Goal: Obtain resource: Obtain resource

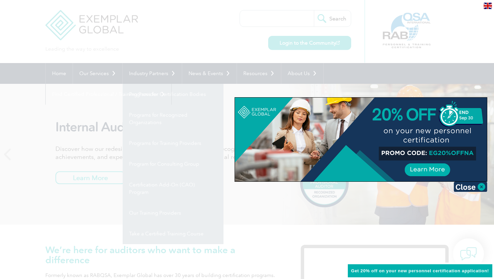
click at [277, 217] on div at bounding box center [247, 139] width 494 height 279
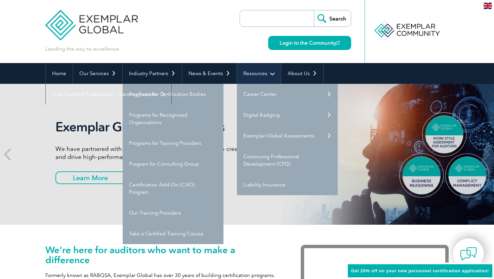
click at [265, 76] on link "Resources" at bounding box center [259, 73] width 44 height 21
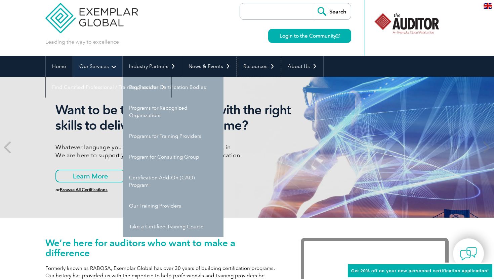
scroll to position [5, 0]
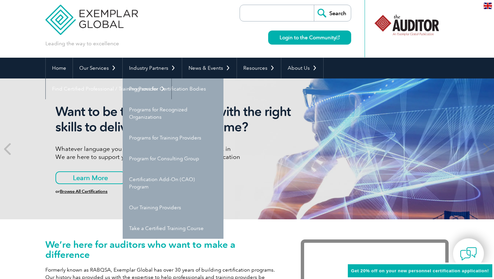
click at [244, 241] on h1 "We’re here for auditors who want to make a difference" at bounding box center [162, 250] width 235 height 20
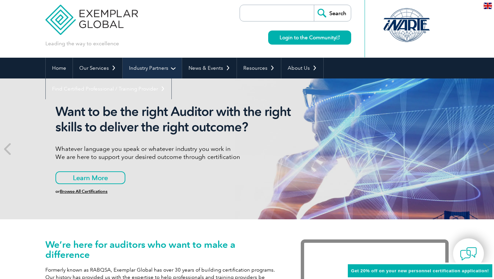
click at [171, 67] on link "Industry Partners" at bounding box center [152, 68] width 59 height 21
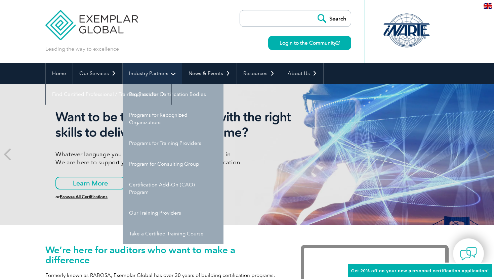
click at [171, 67] on link "Industry Partners" at bounding box center [152, 73] width 59 height 21
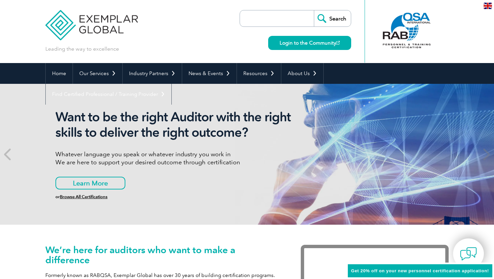
click at [89, 199] on link "Browse All Certifications" at bounding box center [84, 197] width 48 height 5
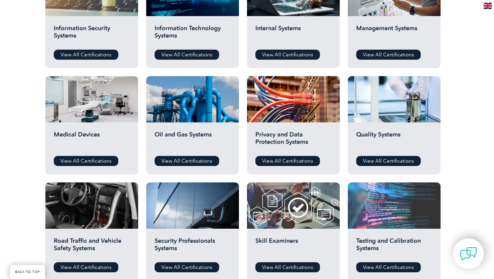
scroll to position [389, 0]
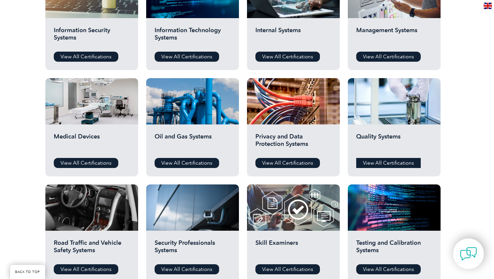
click at [387, 163] on link "View All Certifications" at bounding box center [388, 163] width 64 height 10
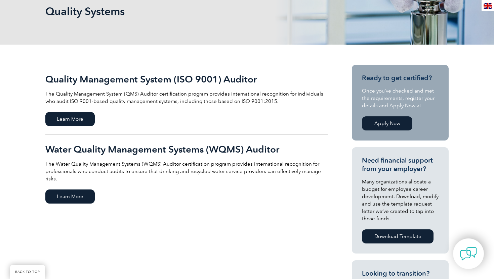
scroll to position [109, 0]
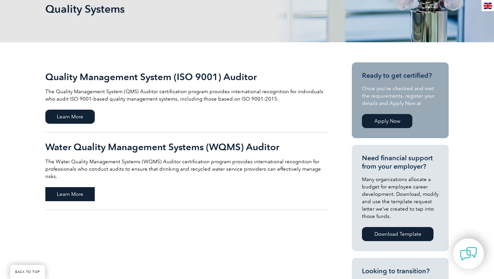
click at [72, 190] on span "Learn More" at bounding box center [69, 194] width 49 height 14
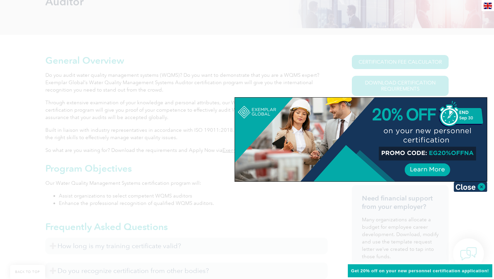
scroll to position [137, 0]
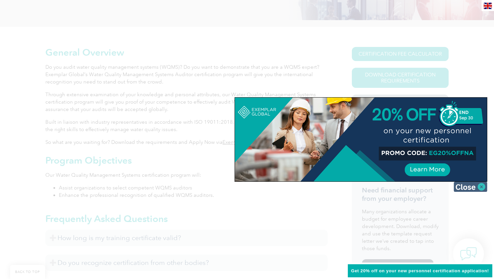
click at [482, 186] on img at bounding box center [471, 187] width 34 height 10
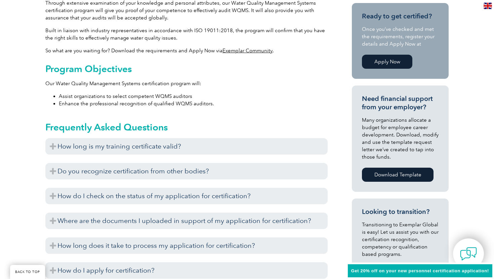
scroll to position [231, 0]
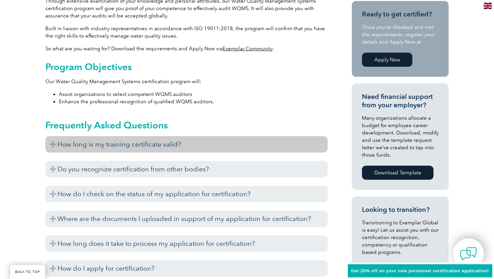
click at [54, 145] on h3 "How long is my training certificate valid?" at bounding box center [186, 144] width 282 height 16
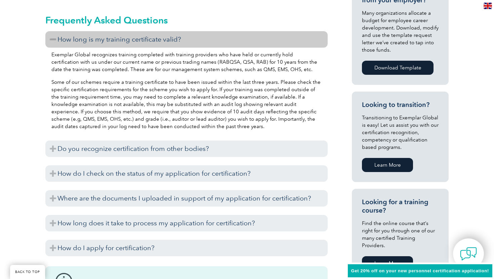
scroll to position [338, 0]
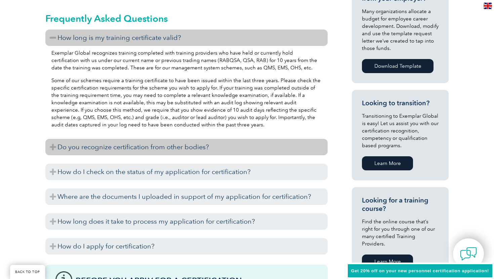
click at [53, 146] on h3 "Do you recognize certification from other bodies?" at bounding box center [186, 147] width 282 height 16
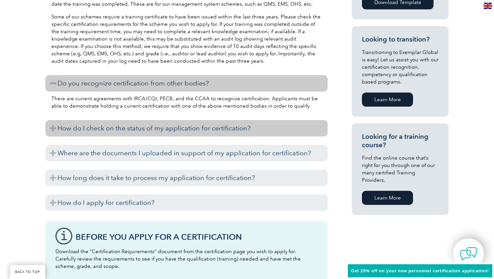
scroll to position [403, 0]
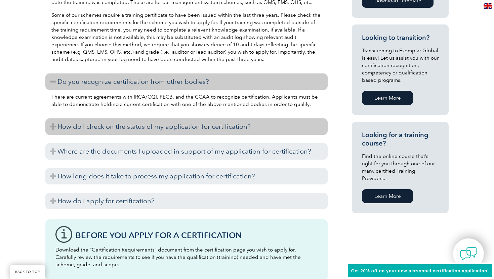
click at [51, 129] on h3 "How do I check on the status of my application for certification?" at bounding box center [186, 127] width 282 height 16
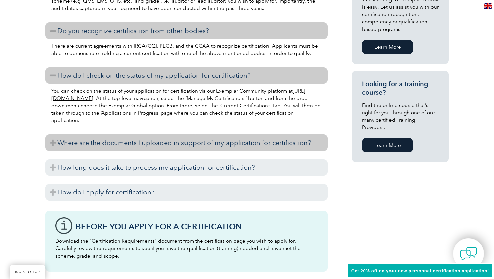
scroll to position [457, 0]
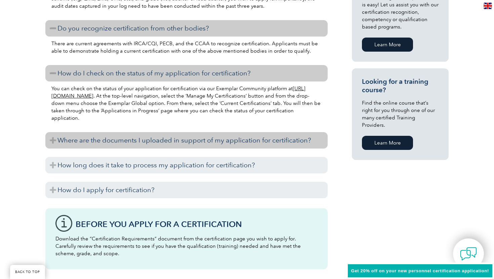
click at [50, 140] on h3 "Where are the documents I uploaded in support of my application for certificati…" at bounding box center [186, 140] width 282 height 16
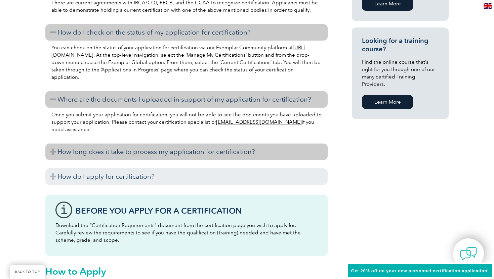
scroll to position [501, 0]
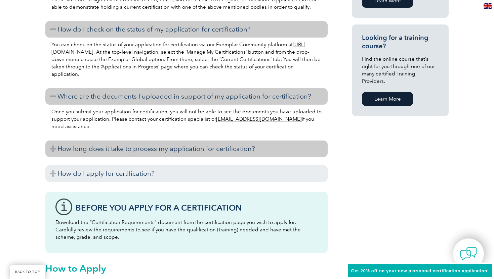
click at [52, 148] on h3 "How long does it take to process my application for certification?" at bounding box center [186, 149] width 282 height 16
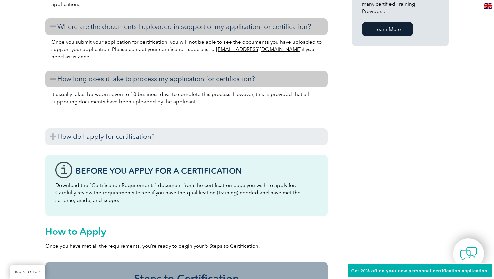
scroll to position [572, 0]
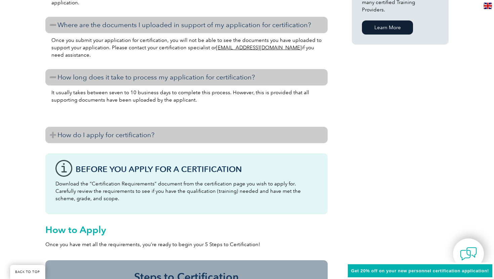
click at [53, 136] on h3 "How do I apply for certification?" at bounding box center [186, 135] width 282 height 16
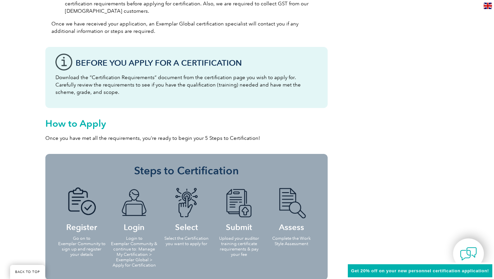
scroll to position [973, 0]
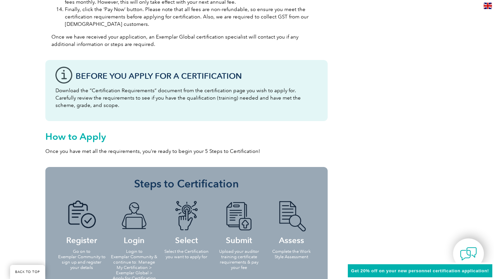
click at [64, 76] on div "Before You Apply For a Certification Download the “Certification Requirements” …" at bounding box center [186, 90] width 282 height 61
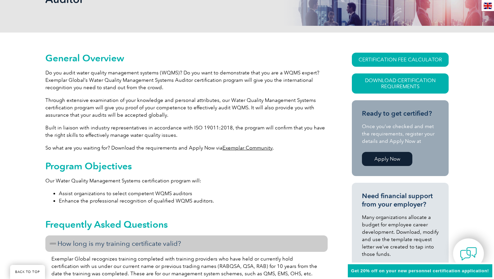
scroll to position [133, 0]
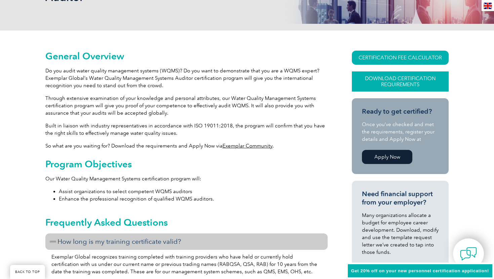
click at [385, 80] on link "Download Certification Requirements" at bounding box center [400, 82] width 97 height 20
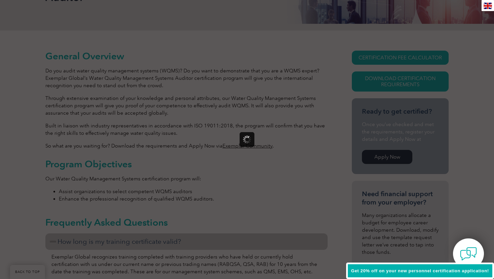
scroll to position [0, 0]
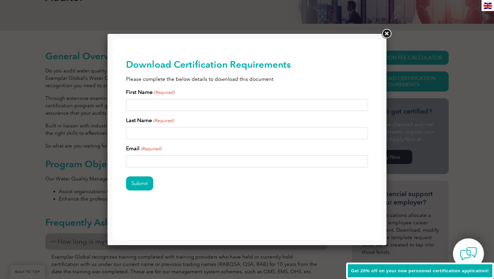
click at [155, 101] on input "First Name (Required)" at bounding box center [247, 105] width 242 height 12
type input "Athira R"
click at [150, 134] on input "Last Name (Required)" at bounding box center [247, 133] width 242 height 12
type input "n"
type input "Nair"
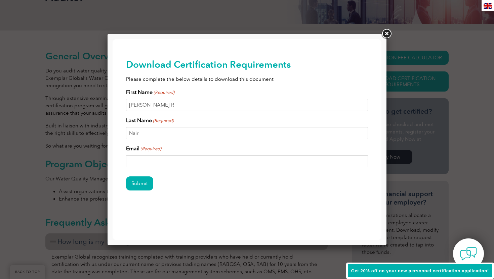
click at [138, 161] on input "Email (Required)" at bounding box center [247, 162] width 242 height 12
click at [201, 162] on input "[PERSON_NAME][EMAIL_ADDRESS][PERSON_NAME][DOMAIN_NAME]" at bounding box center [247, 162] width 242 height 12
type input "[EMAIL_ADDRESS][DOMAIN_NAME]"
click at [147, 183] on input "Submit" at bounding box center [139, 184] width 27 height 14
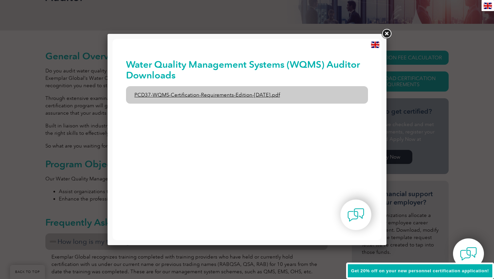
click at [197, 96] on link "PCD37-WQMS-Certification-Requirements-Edition-1-June-2020.pdf" at bounding box center [247, 94] width 242 height 17
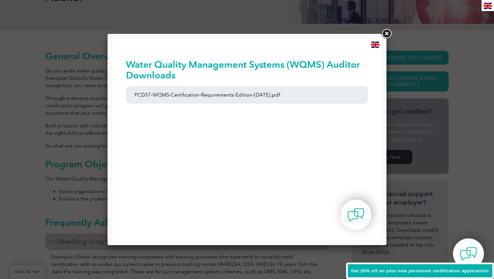
click at [387, 35] on link at bounding box center [386, 34] width 12 height 12
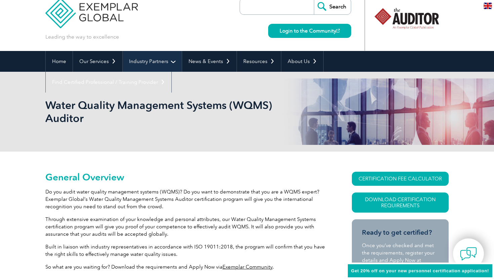
scroll to position [6, 0]
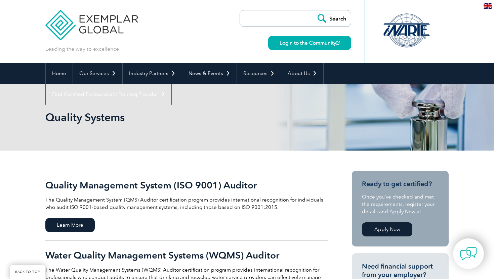
scroll to position [109, 0]
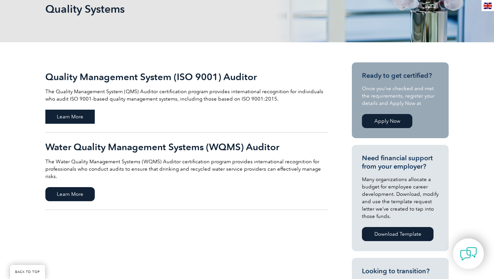
click at [73, 118] on span "Learn More" at bounding box center [69, 117] width 49 height 14
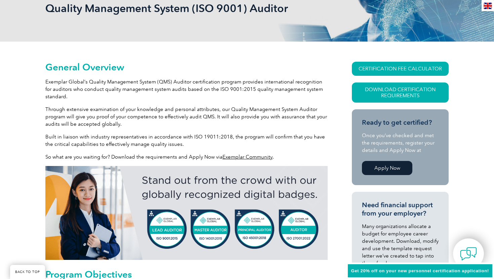
scroll to position [121, 0]
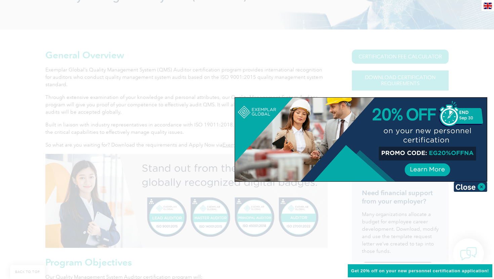
click at [395, 81] on div at bounding box center [247, 139] width 494 height 279
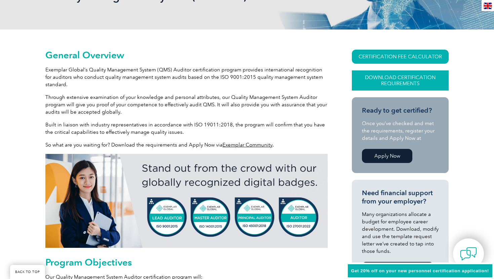
click at [395, 81] on link "Download Certification Requirements" at bounding box center [400, 81] width 97 height 20
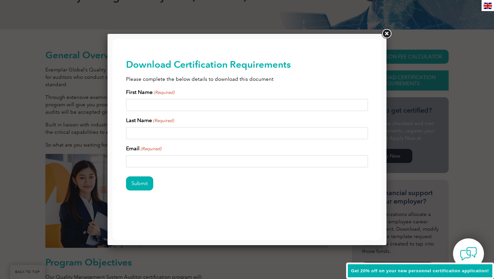
scroll to position [0, 0]
click at [150, 105] on input "First Name (Required)" at bounding box center [247, 105] width 242 height 12
type input "Athira"
type input "Nair"
click at [186, 164] on input "athira.nair@manipal.edu" at bounding box center [247, 162] width 242 height 12
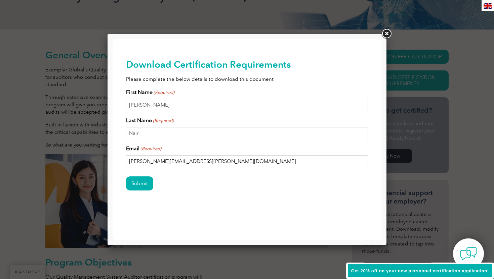
type input "athirareghunathan09@gmail.com"
click at [143, 187] on input "Submit" at bounding box center [139, 184] width 27 height 14
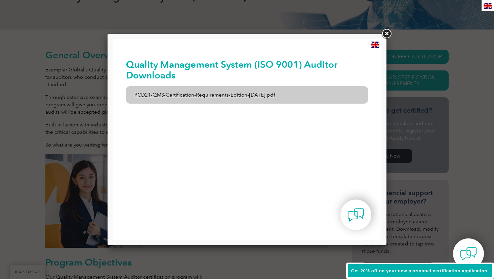
click at [239, 97] on link "PCD21-QMS-Certification-Requirements-Edition-2-April-2022.pdf" at bounding box center [247, 94] width 242 height 17
